Goal: Entertainment & Leisure: Browse casually

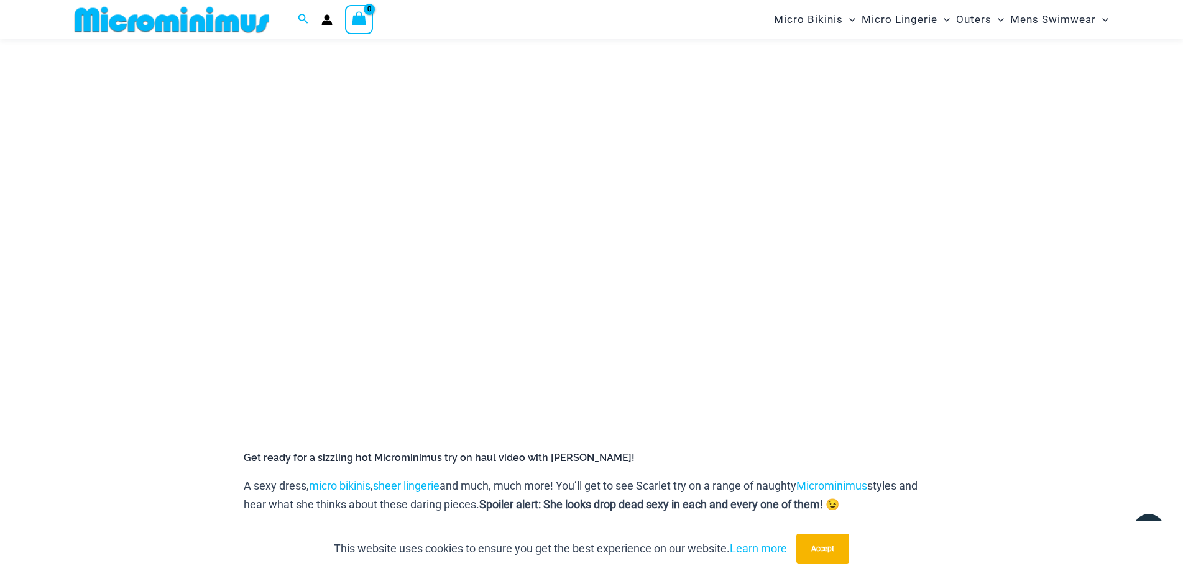
scroll to position [136, 0]
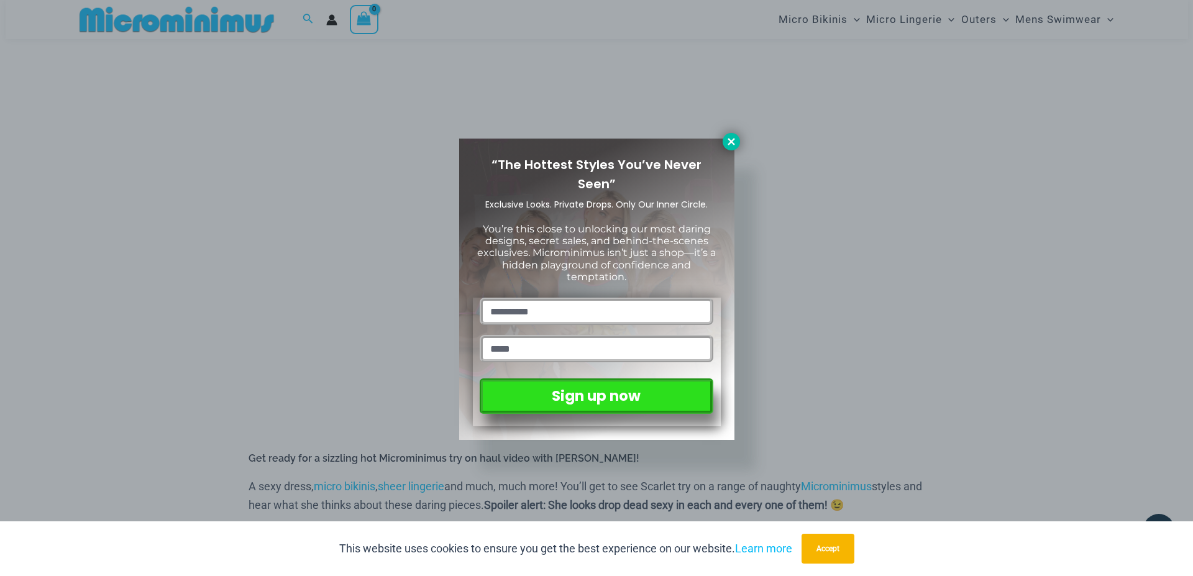
click at [733, 141] on icon at bounding box center [731, 141] width 11 height 11
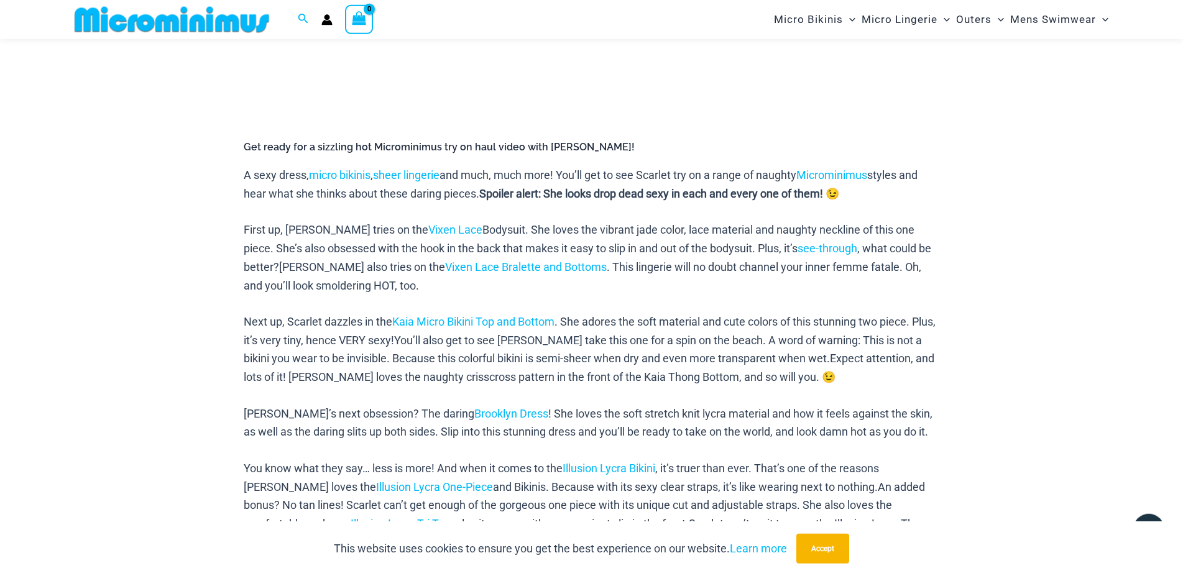
scroll to position [580, 0]
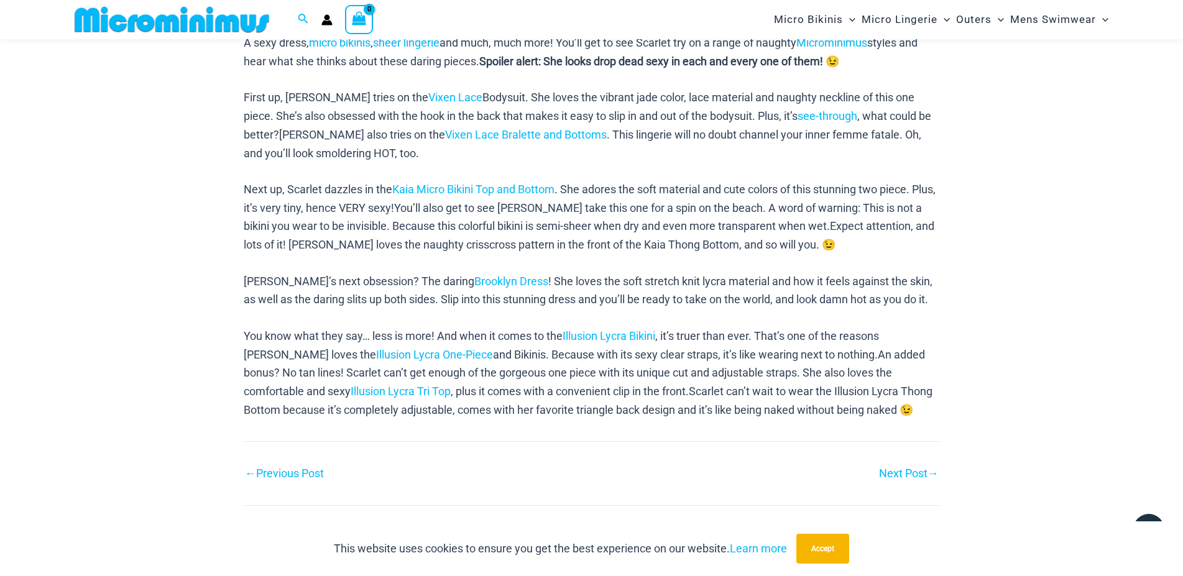
click at [888, 479] on link "Next Post →" at bounding box center [909, 473] width 60 height 11
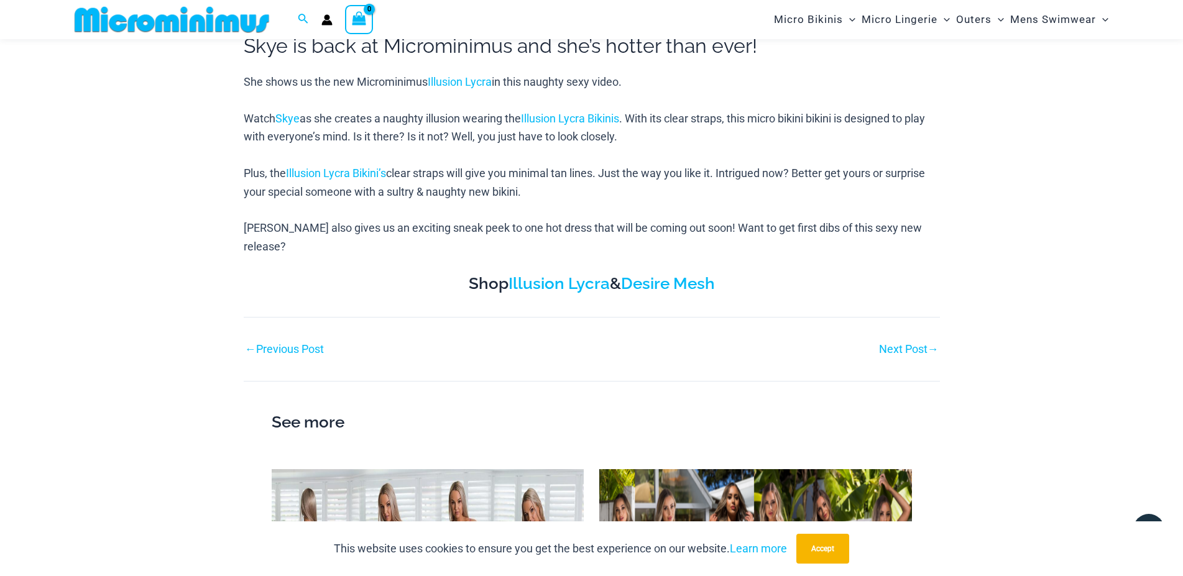
scroll to position [580, 0]
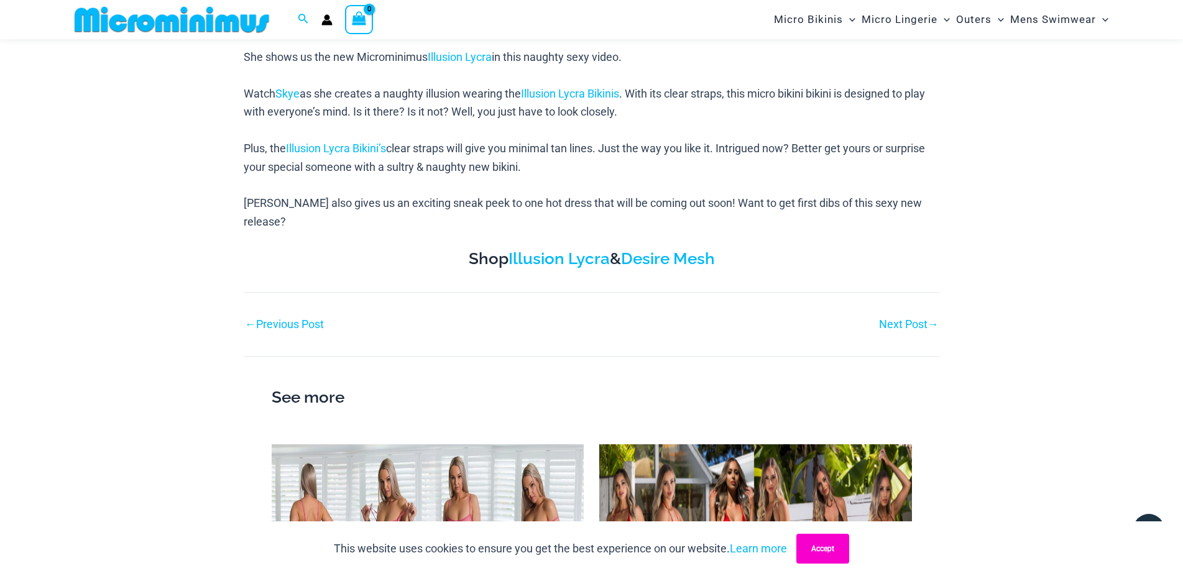
click at [812, 555] on button "Accept" at bounding box center [822, 549] width 53 height 30
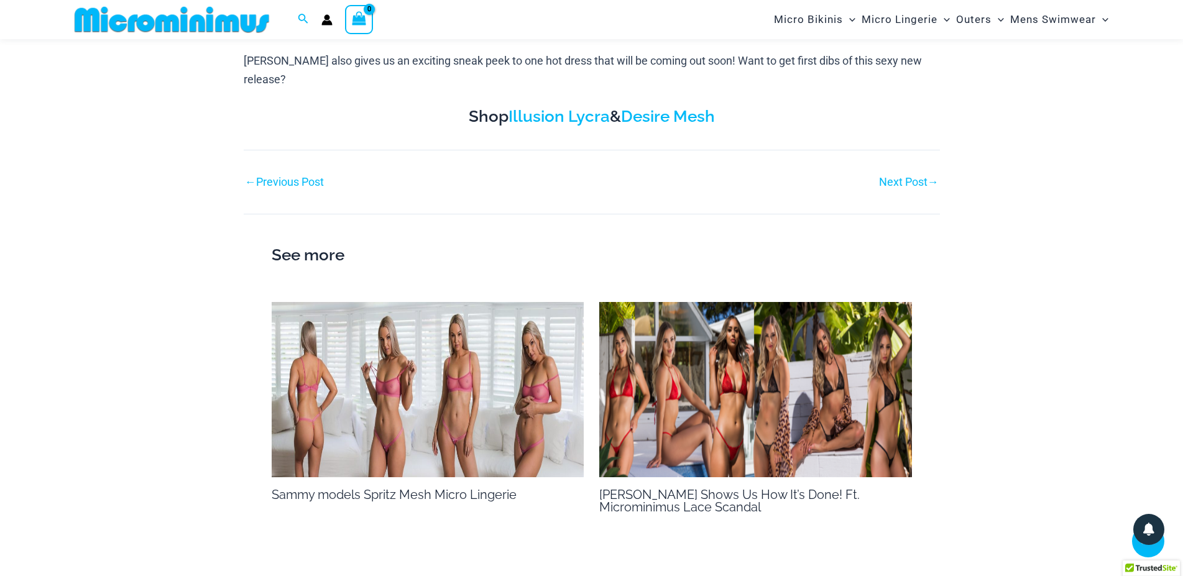
scroll to position [728, 0]
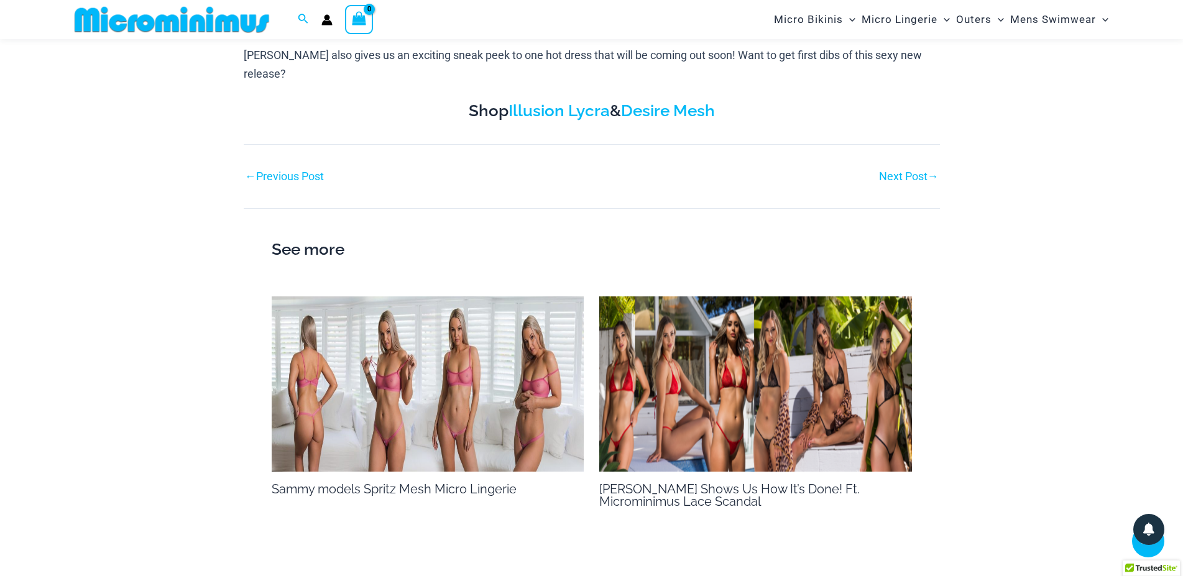
click at [914, 171] on link "Next Post →" at bounding box center [909, 176] width 60 height 11
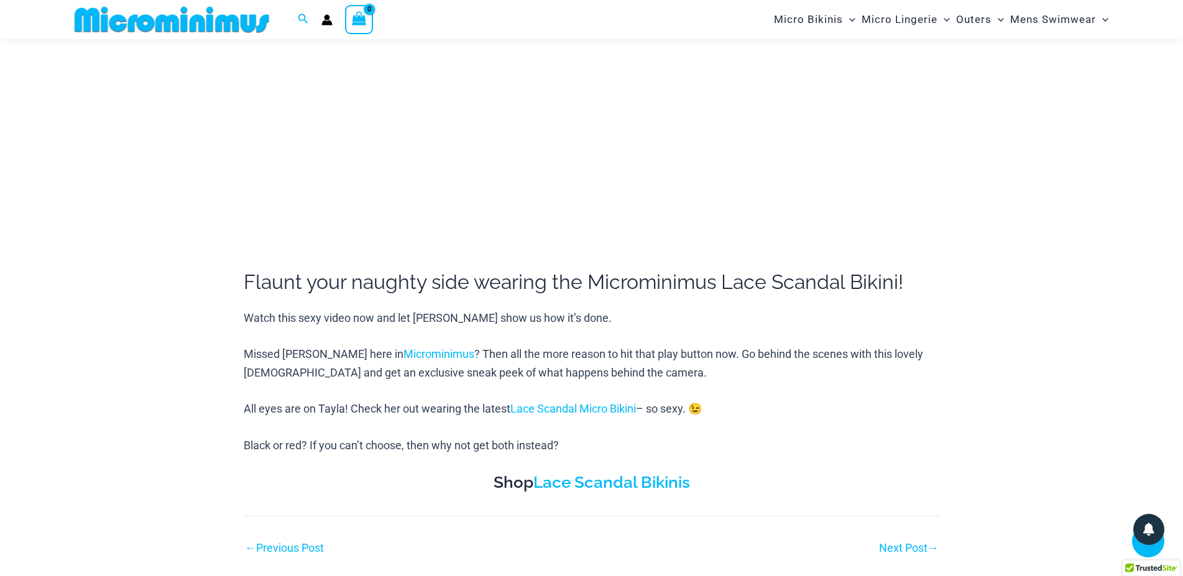
scroll to position [444, 0]
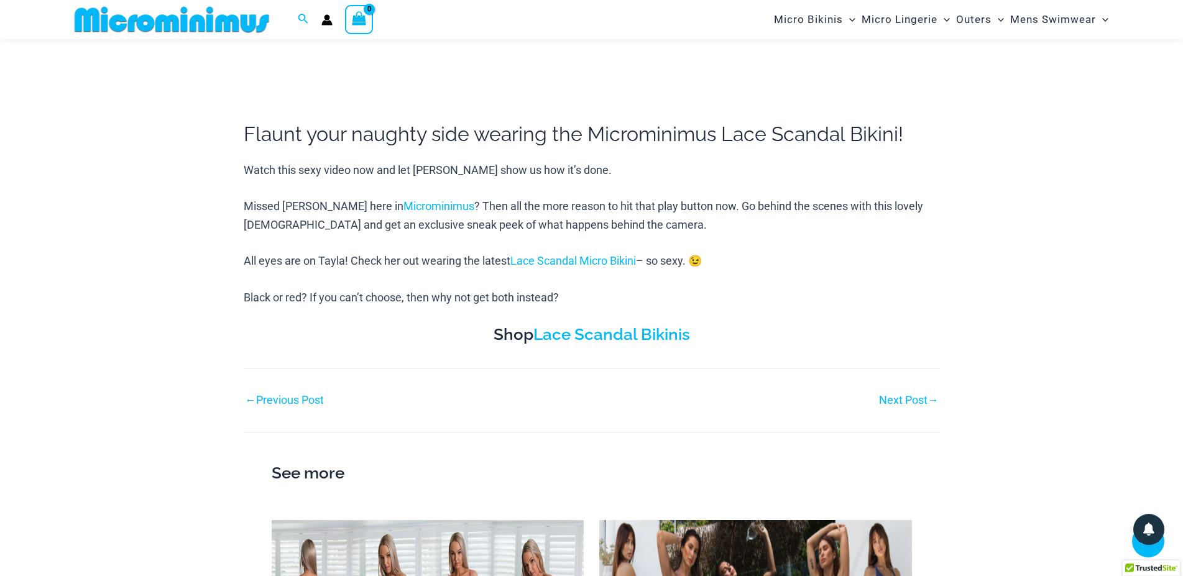
click at [892, 408] on div "Next Post →" at bounding box center [766, 400] width 348 height 19
click at [903, 397] on link "Next Post →" at bounding box center [909, 400] width 60 height 11
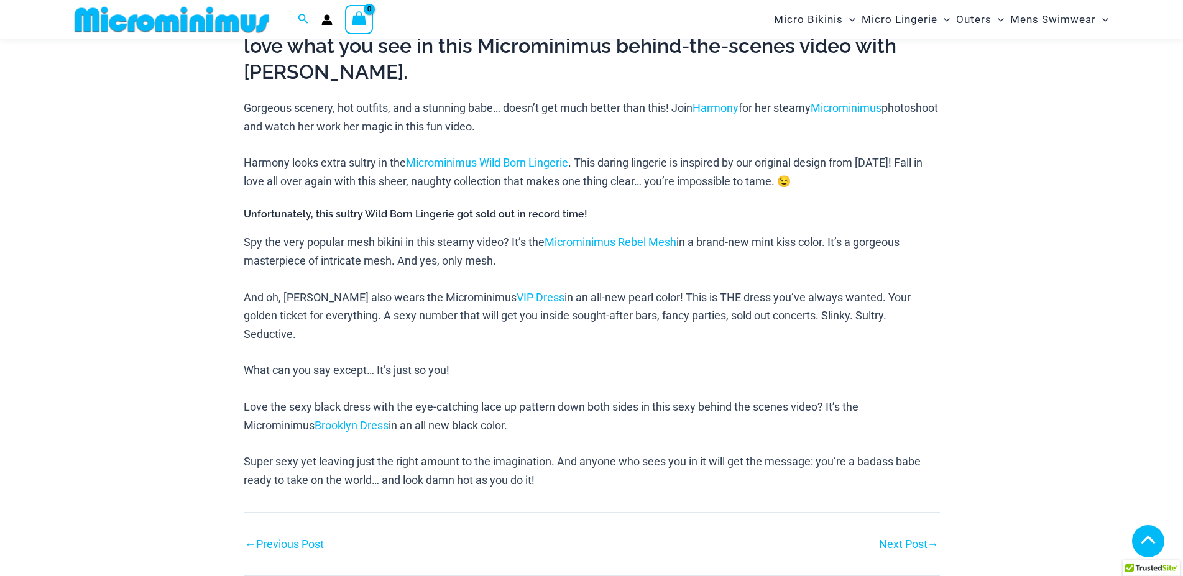
scroll to position [580, 0]
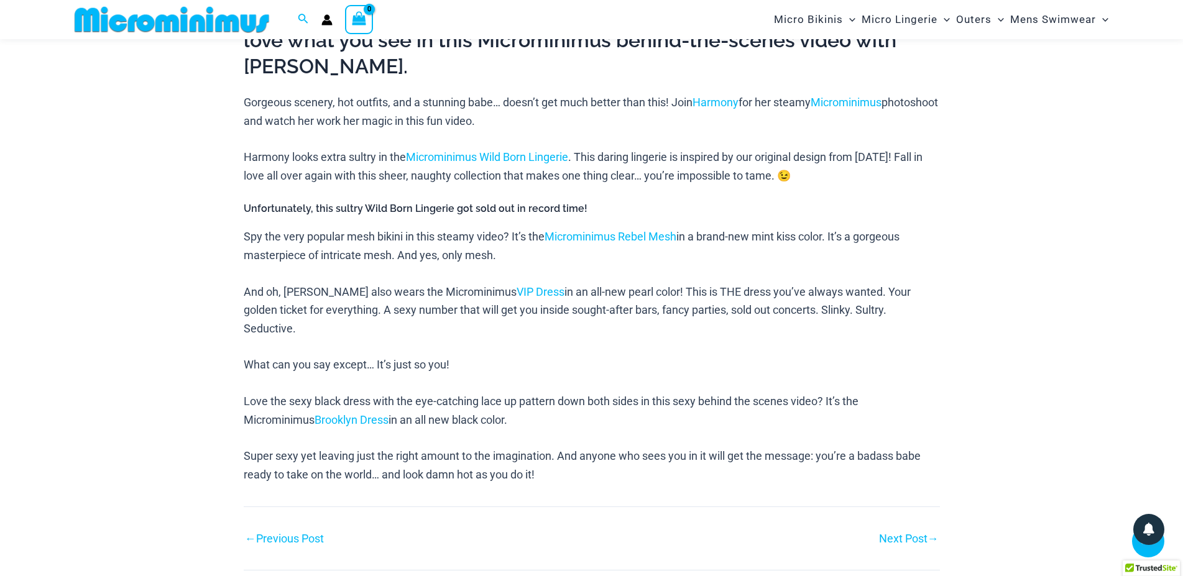
click at [885, 533] on link "Next Post →" at bounding box center [909, 538] width 60 height 11
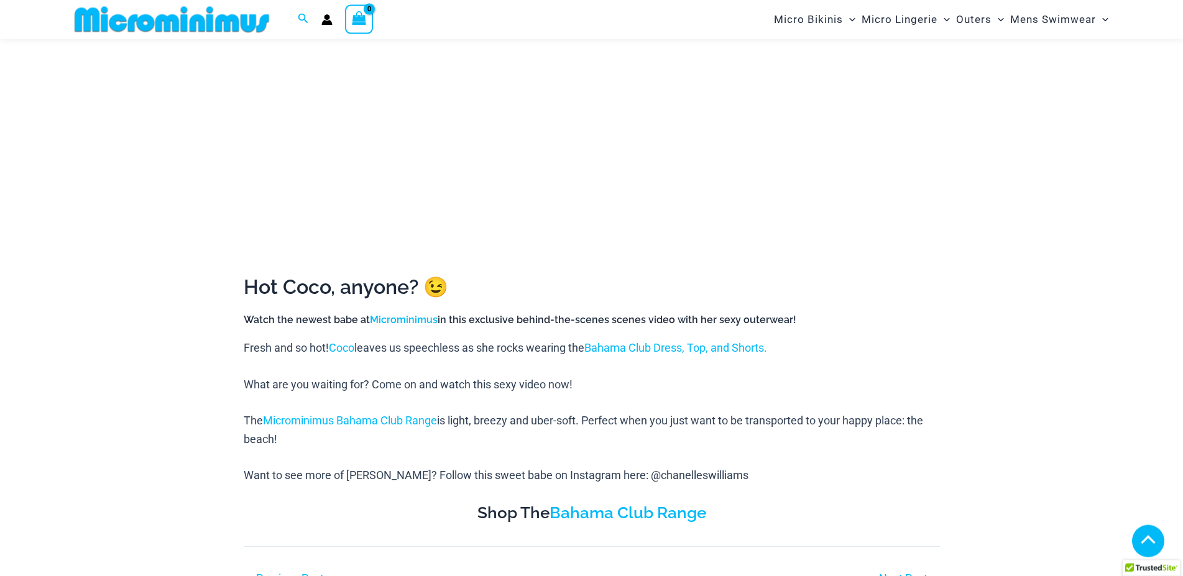
scroll to position [433, 0]
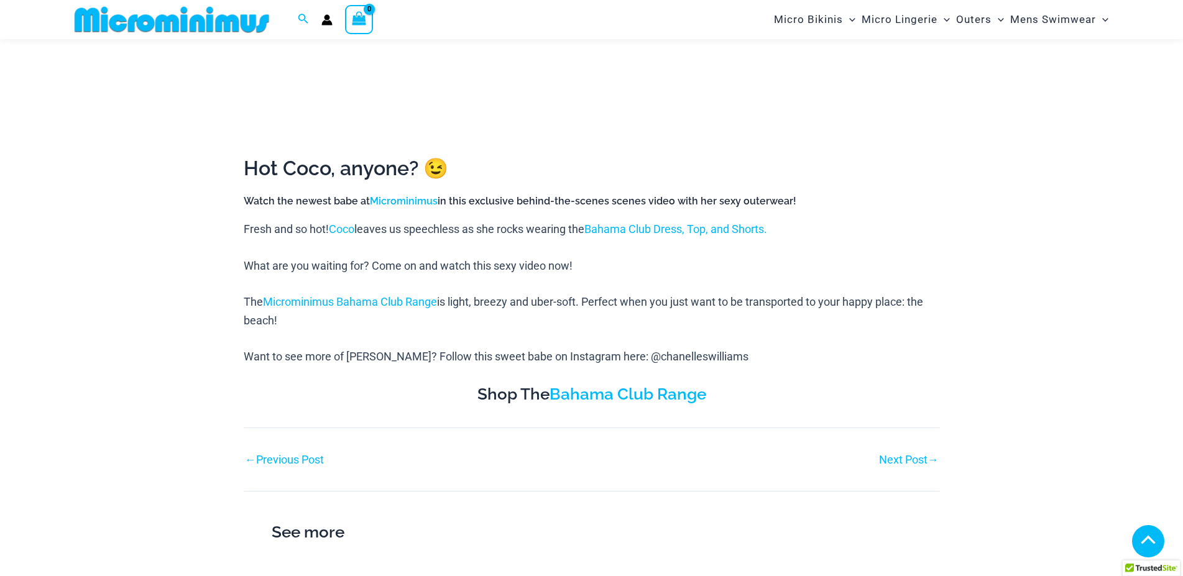
click at [898, 459] on link "Next Post →" at bounding box center [909, 459] width 60 height 11
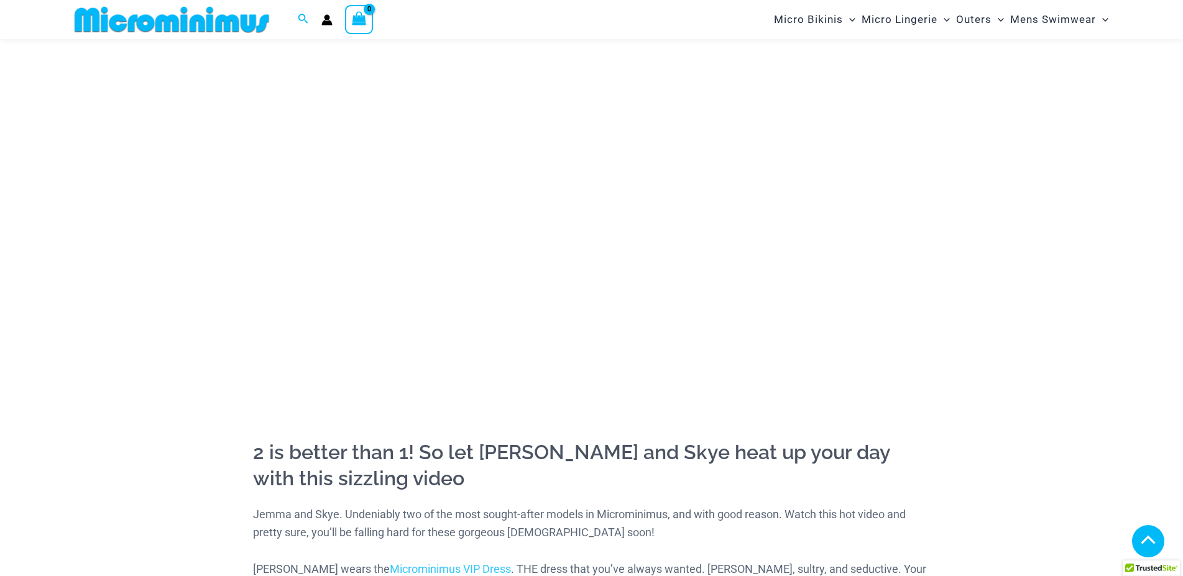
scroll to position [580, 0]
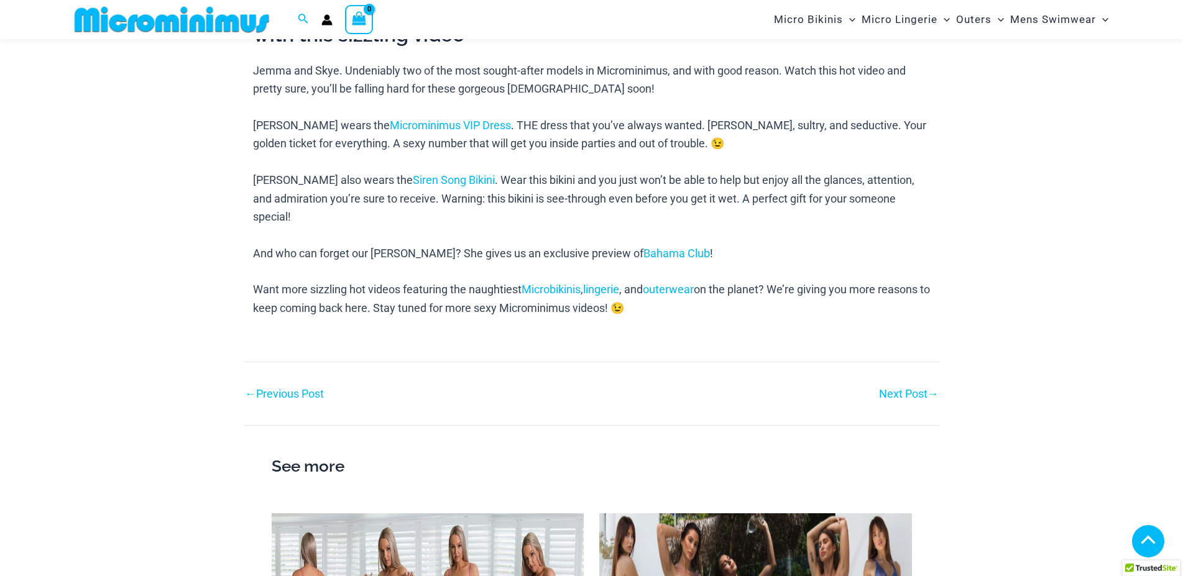
click at [912, 388] on link "Next Post →" at bounding box center [909, 393] width 60 height 11
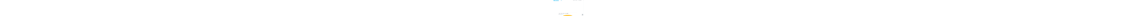
scroll to position [137, 0]
